Goal: Transaction & Acquisition: Download file/media

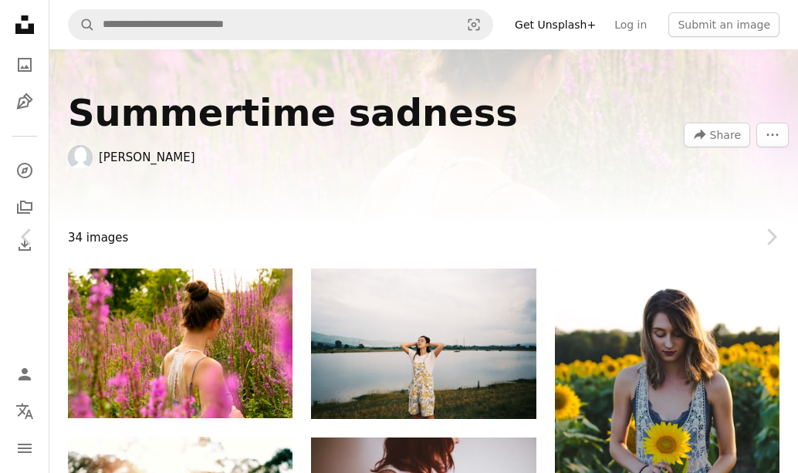
drag, startPoint x: 0, startPoint y: 0, endPoint x: 577, endPoint y: 0, distance: 576.6
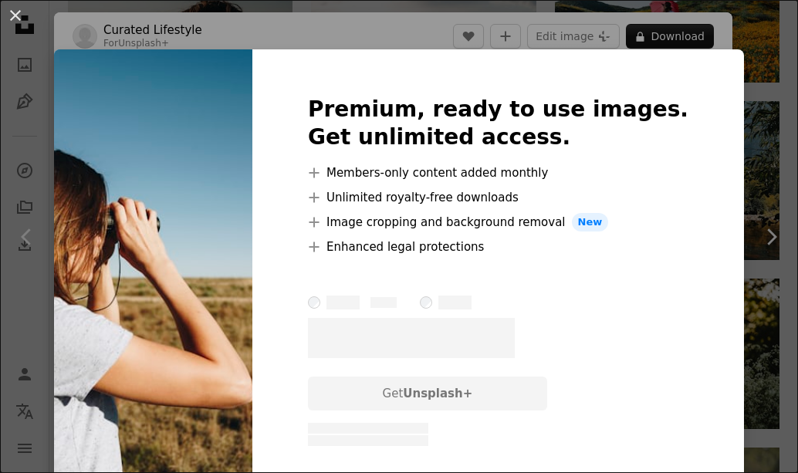
scroll to position [636, 0]
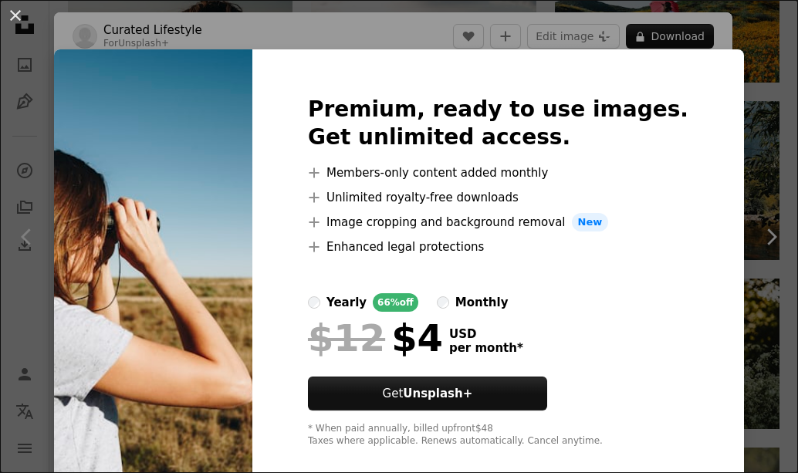
click at [726, 208] on div "An X shape Premium, ready to use images. Get unlimited access. A plus sign Memb…" at bounding box center [399, 236] width 798 height 473
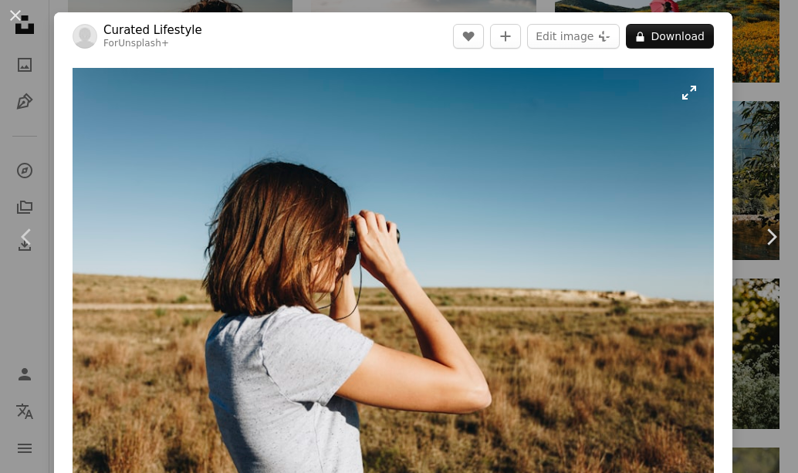
click at [667, 132] on img "Zoom in on this image" at bounding box center [393, 282] width 641 height 428
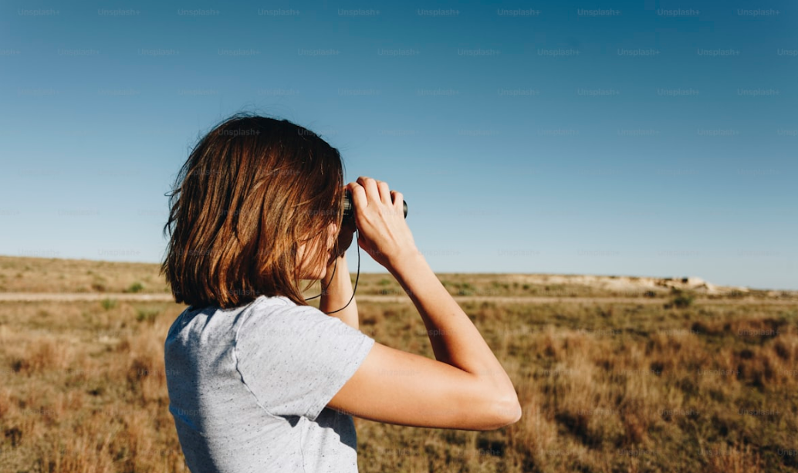
scroll to position [22, 0]
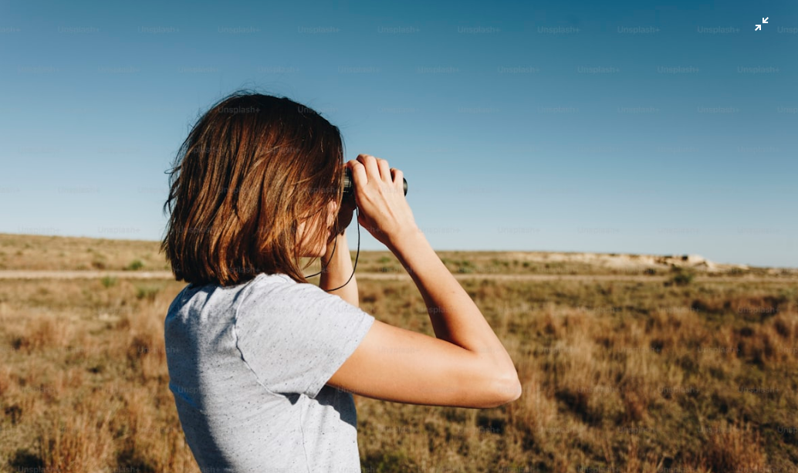
click at [659, 105] on img "Zoom out on this image" at bounding box center [399, 243] width 800 height 533
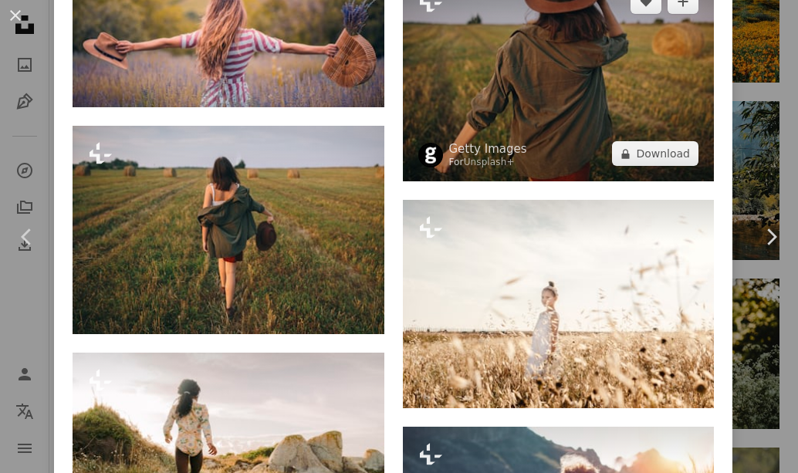
scroll to position [1636, 0]
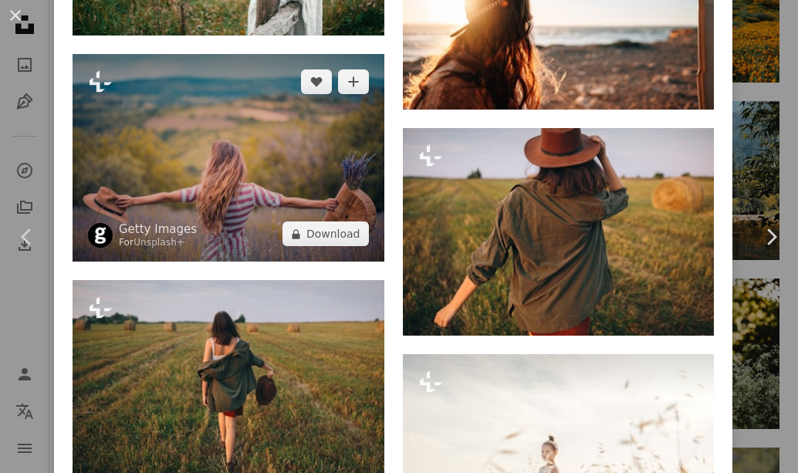
click at [204, 192] on img at bounding box center [229, 158] width 312 height 208
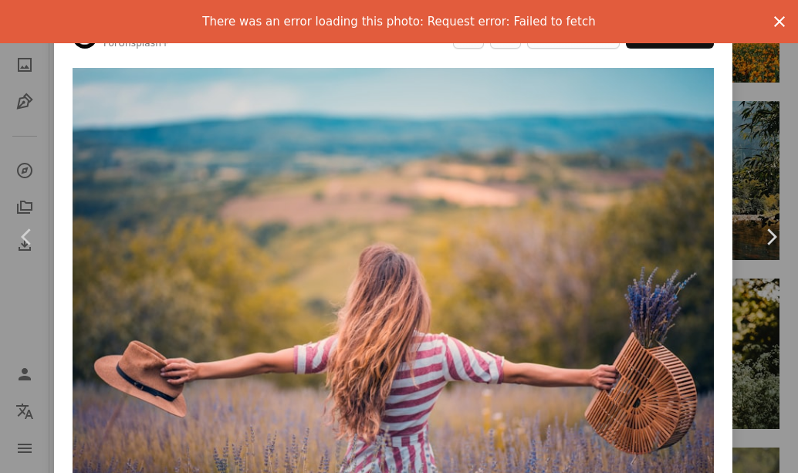
click at [774, 21] on icon "button" at bounding box center [779, 21] width 11 height 11
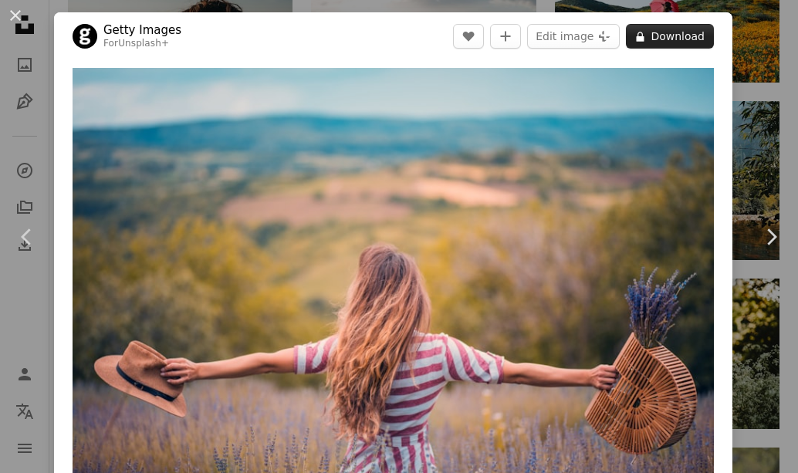
click at [673, 42] on button "A lock Download" at bounding box center [670, 36] width 88 height 25
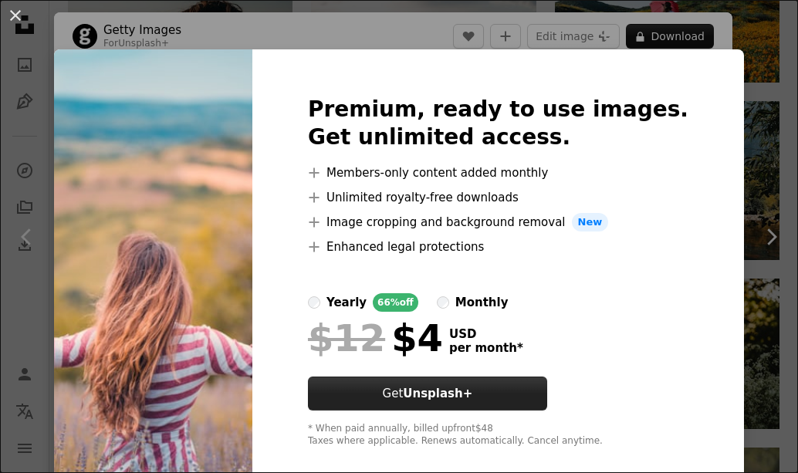
drag, startPoint x: 671, startPoint y: 46, endPoint x: 472, endPoint y: 384, distance: 393.0
click at [472, 387] on strong "Unsplash+" at bounding box center [437, 394] width 69 height 14
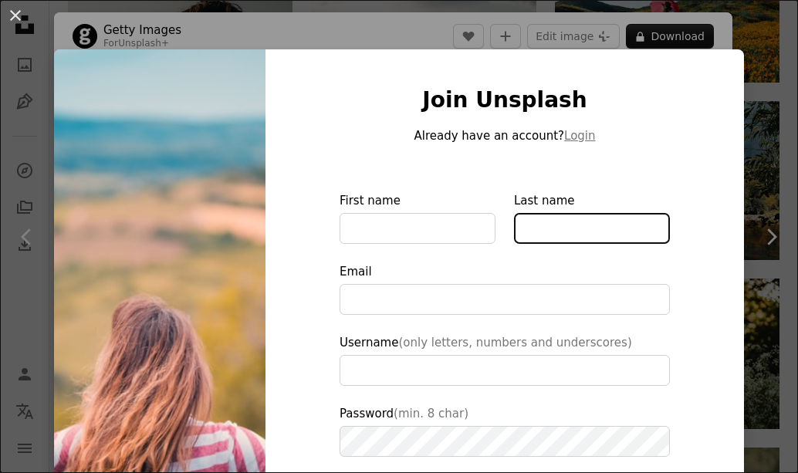
click at [518, 232] on input "Last name" at bounding box center [592, 228] width 156 height 31
drag, startPoint x: 712, startPoint y: 72, endPoint x: 709, endPoint y: 56, distance: 16.7
click at [712, 70] on div "Join Unsplash Already have an account? Login First name Last name Email Usernam…" at bounding box center [505, 349] width 479 height 600
click at [709, 50] on div "Join Unsplash Already have an account? Login First name Last name Email Usernam…" at bounding box center [505, 349] width 479 height 600
click at [127, 74] on img at bounding box center [159, 349] width 211 height 600
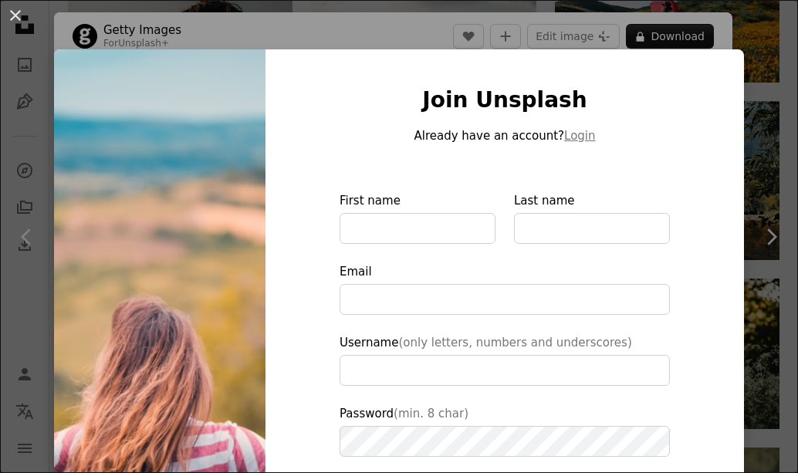
click at [695, 48] on div "An X shape Join Unsplash Already have an account? Login First name Last name Em…" at bounding box center [399, 236] width 798 height 473
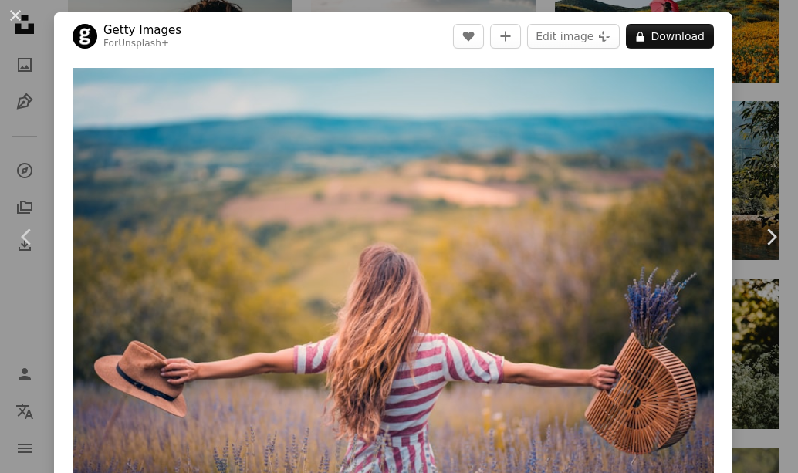
click at [702, 8] on div "An X shape Chevron left Chevron right Getty Images For Unsplash+ A heart A plus…" at bounding box center [399, 236] width 798 height 473
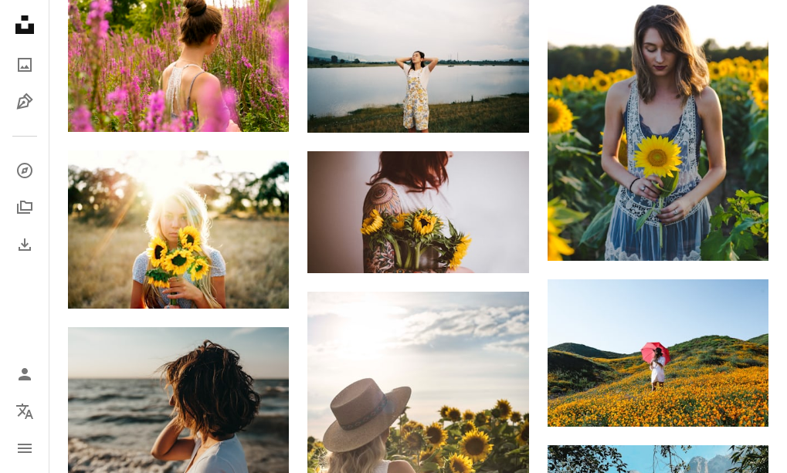
scroll to position [309, 0]
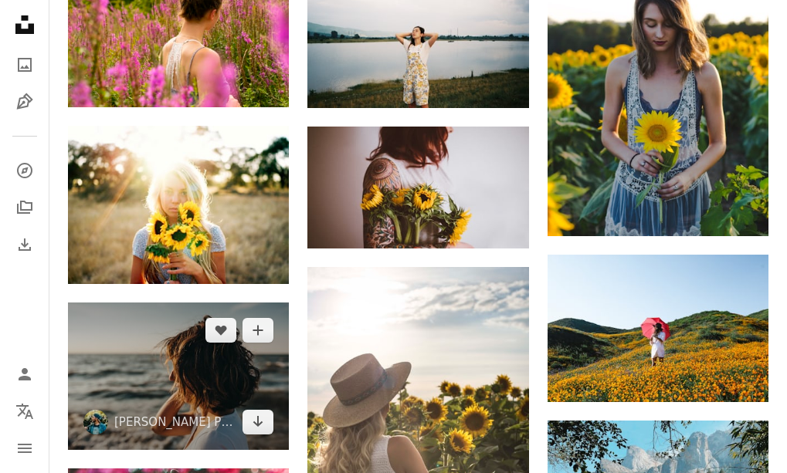
click at [146, 396] on img at bounding box center [178, 376] width 221 height 147
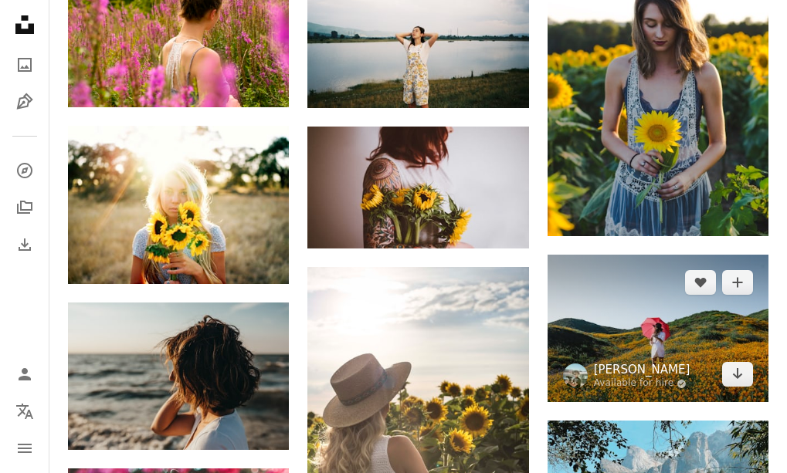
click at [642, 370] on link "[PERSON_NAME]" at bounding box center [642, 369] width 96 height 15
click at [583, 340] on img at bounding box center [657, 328] width 221 height 147
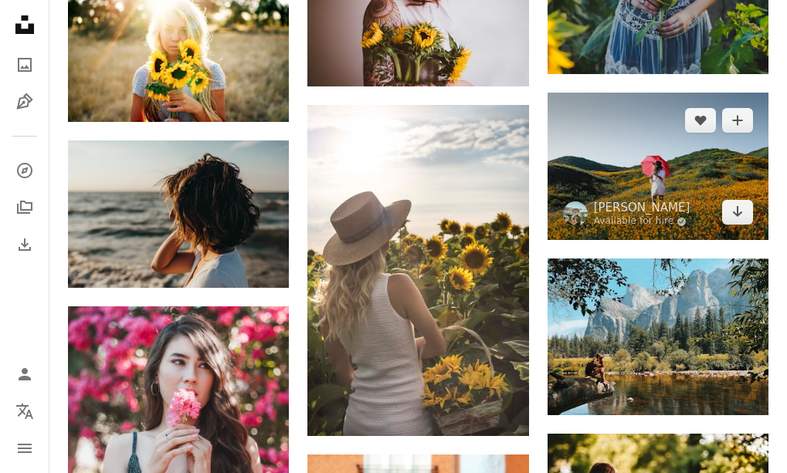
scroll to position [617, 0]
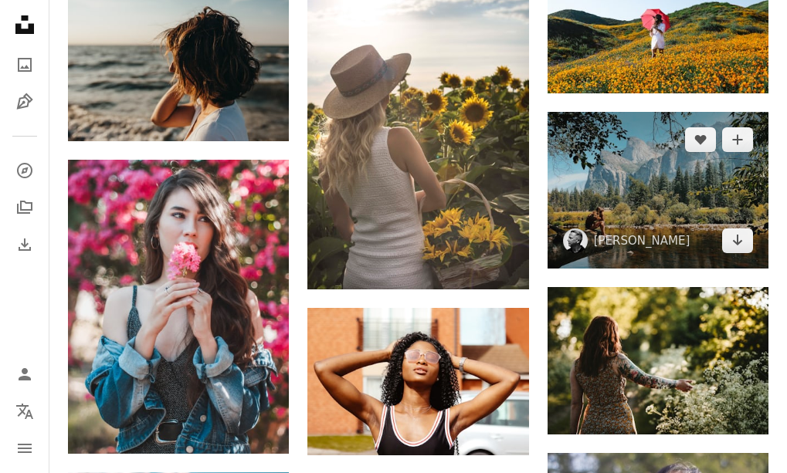
click at [613, 203] on img at bounding box center [657, 190] width 221 height 157
click at [568, 187] on img at bounding box center [657, 190] width 221 height 157
click at [620, 140] on img at bounding box center [657, 190] width 221 height 157
drag, startPoint x: 619, startPoint y: 139, endPoint x: 563, endPoint y: 145, distance: 55.9
click at [566, 146] on img at bounding box center [657, 190] width 221 height 157
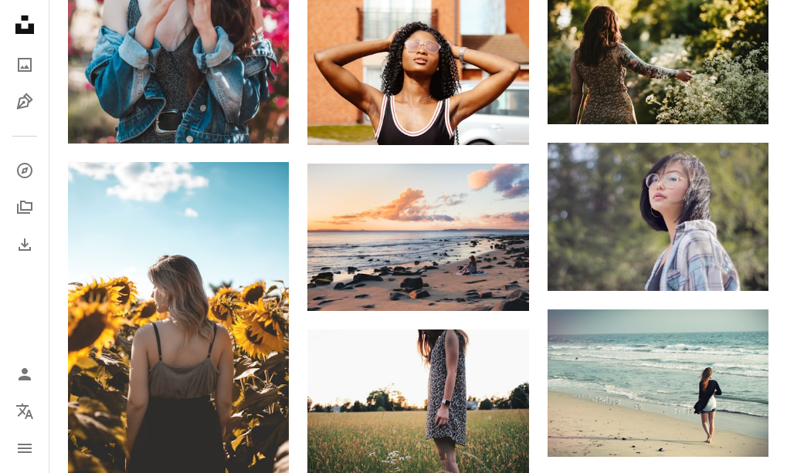
scroll to position [926, 0]
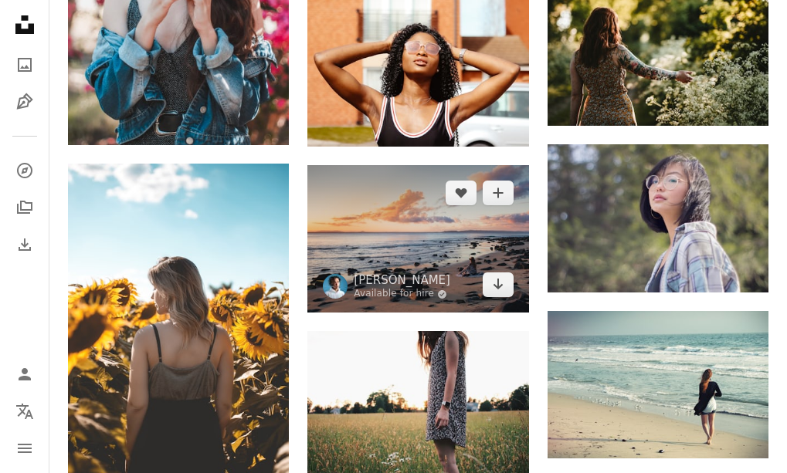
click at [388, 176] on img at bounding box center [417, 238] width 221 height 147
click at [414, 252] on img at bounding box center [417, 238] width 221 height 147
click at [352, 242] on img at bounding box center [417, 238] width 221 height 147
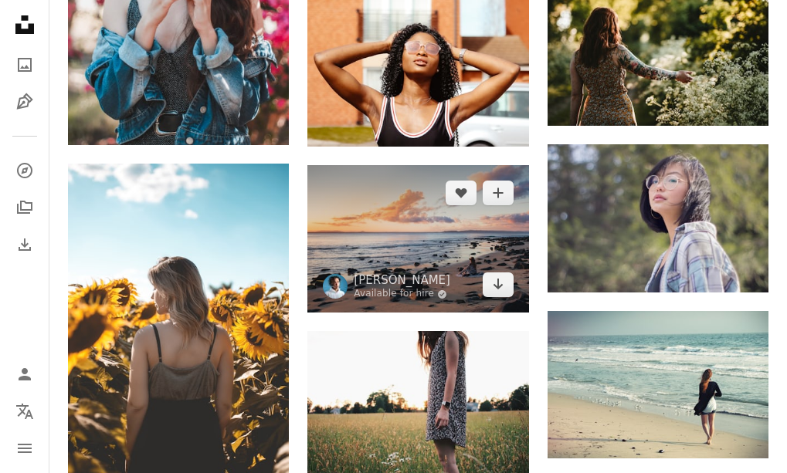
click at [352, 242] on img at bounding box center [417, 238] width 221 height 147
drag, startPoint x: 352, startPoint y: 242, endPoint x: 329, endPoint y: 235, distance: 24.4
click at [329, 235] on img at bounding box center [417, 238] width 221 height 147
click at [400, 181] on img at bounding box center [417, 238] width 221 height 147
click at [399, 181] on img at bounding box center [417, 238] width 221 height 147
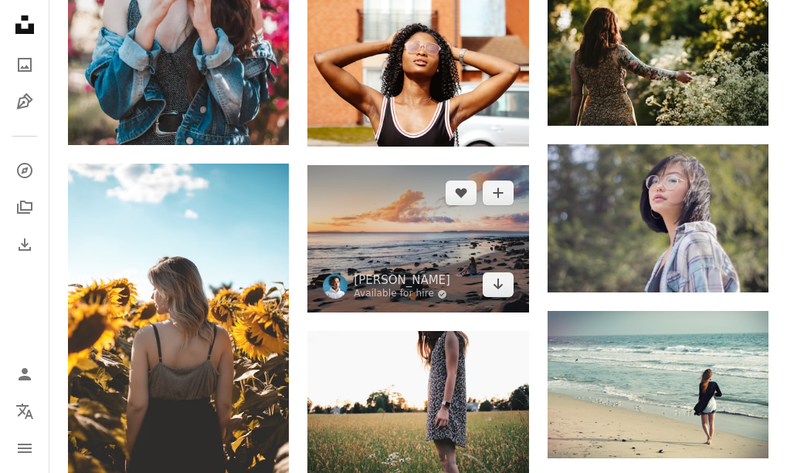
click at [399, 181] on img at bounding box center [417, 238] width 221 height 147
click at [406, 181] on img at bounding box center [417, 238] width 221 height 147
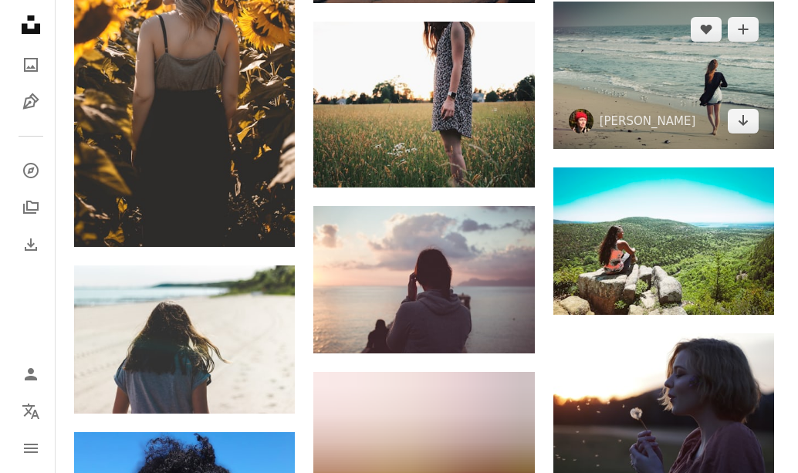
scroll to position [1235, 0]
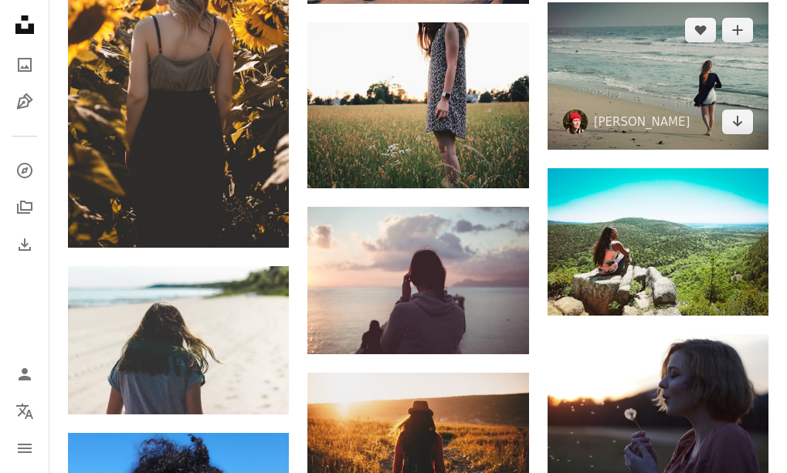
click at [698, 80] on img at bounding box center [657, 75] width 221 height 147
click at [743, 21] on button "A plus sign" at bounding box center [737, 30] width 31 height 25
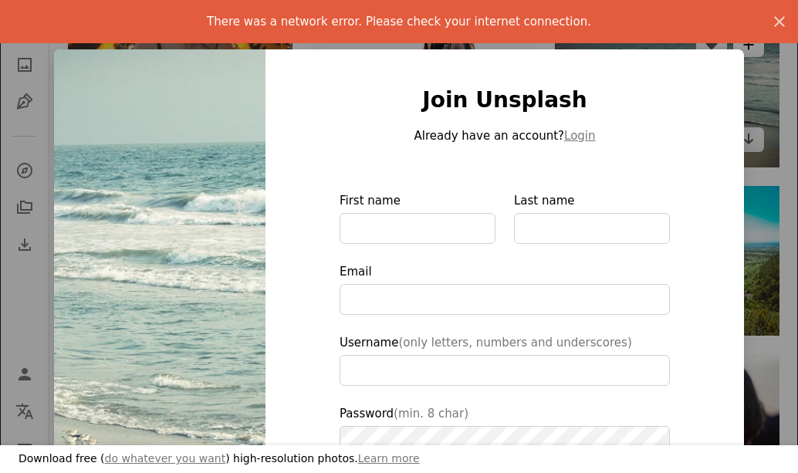
click at [737, 26] on div "There was a network error. Please check your internet connection." at bounding box center [398, 21] width 773 height 19
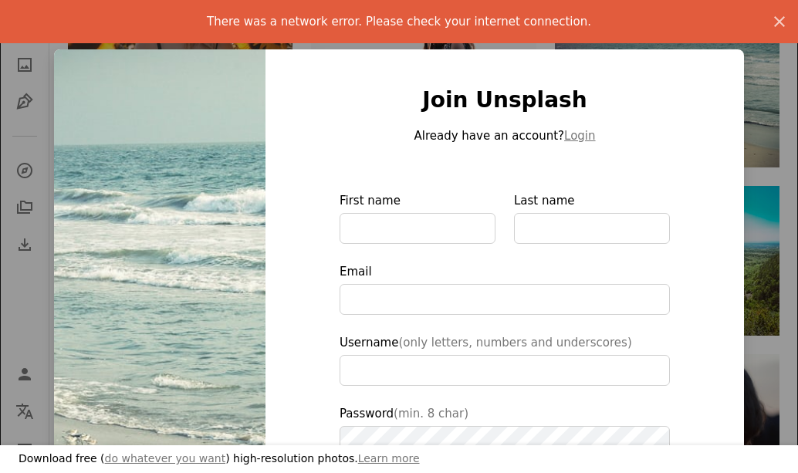
click at [705, 56] on div "Join Unsplash Already have an account? Login First name Last name Email Usernam…" at bounding box center [505, 349] width 479 height 600
click at [761, 24] on button "An X shape" at bounding box center [779, 21] width 37 height 37
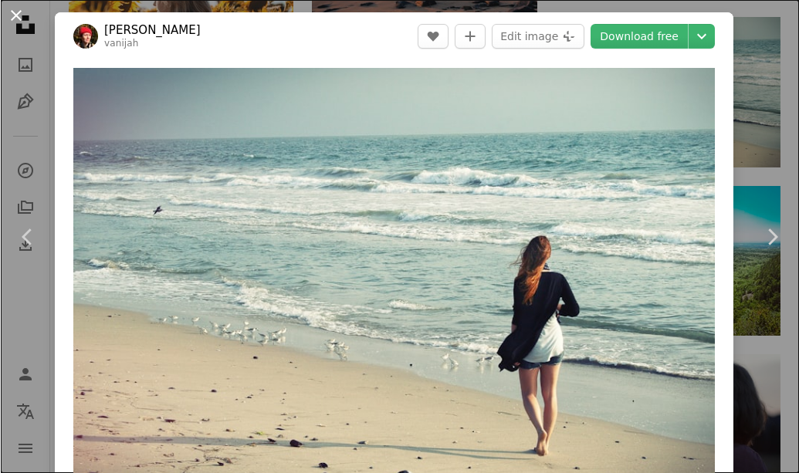
scroll to position [1236, 0]
click at [14, 20] on button "An X shape" at bounding box center [15, 15] width 19 height 19
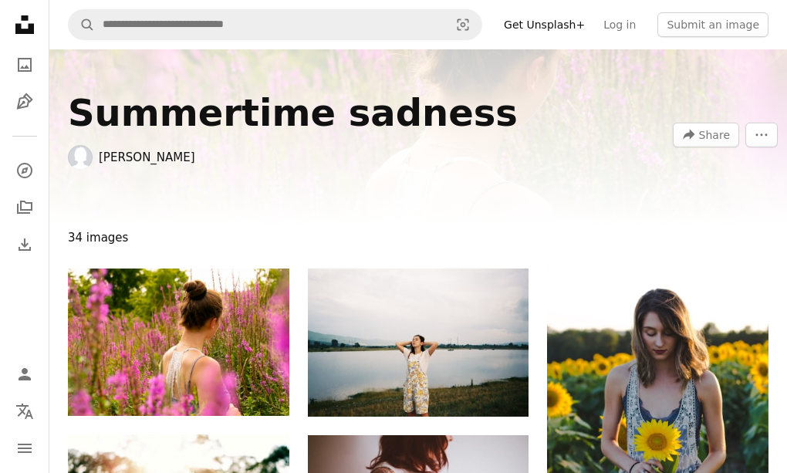
scroll to position [926, 0]
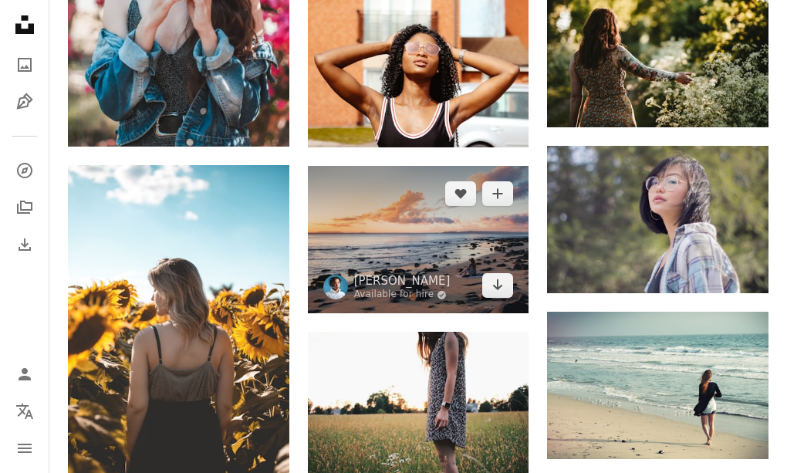
drag, startPoint x: 386, startPoint y: 255, endPoint x: 381, endPoint y: 235, distance: 19.8
click at [386, 252] on img at bounding box center [419, 239] width 222 height 147
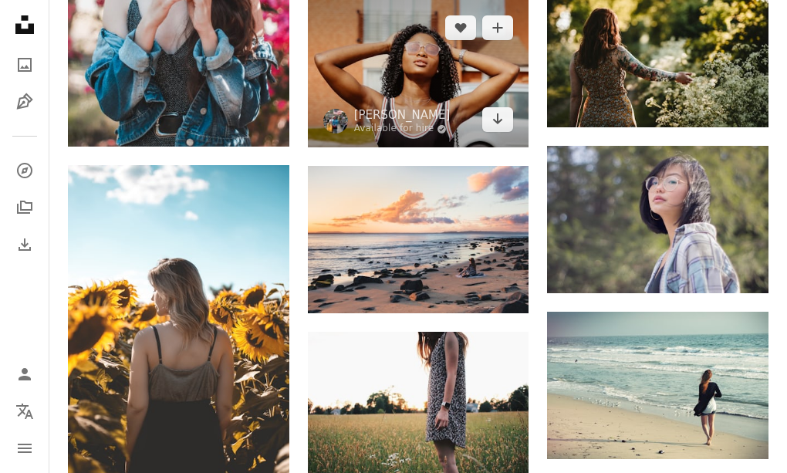
click at [364, 74] on img at bounding box center [419, 73] width 222 height 147
